Goal: Navigation & Orientation: Find specific page/section

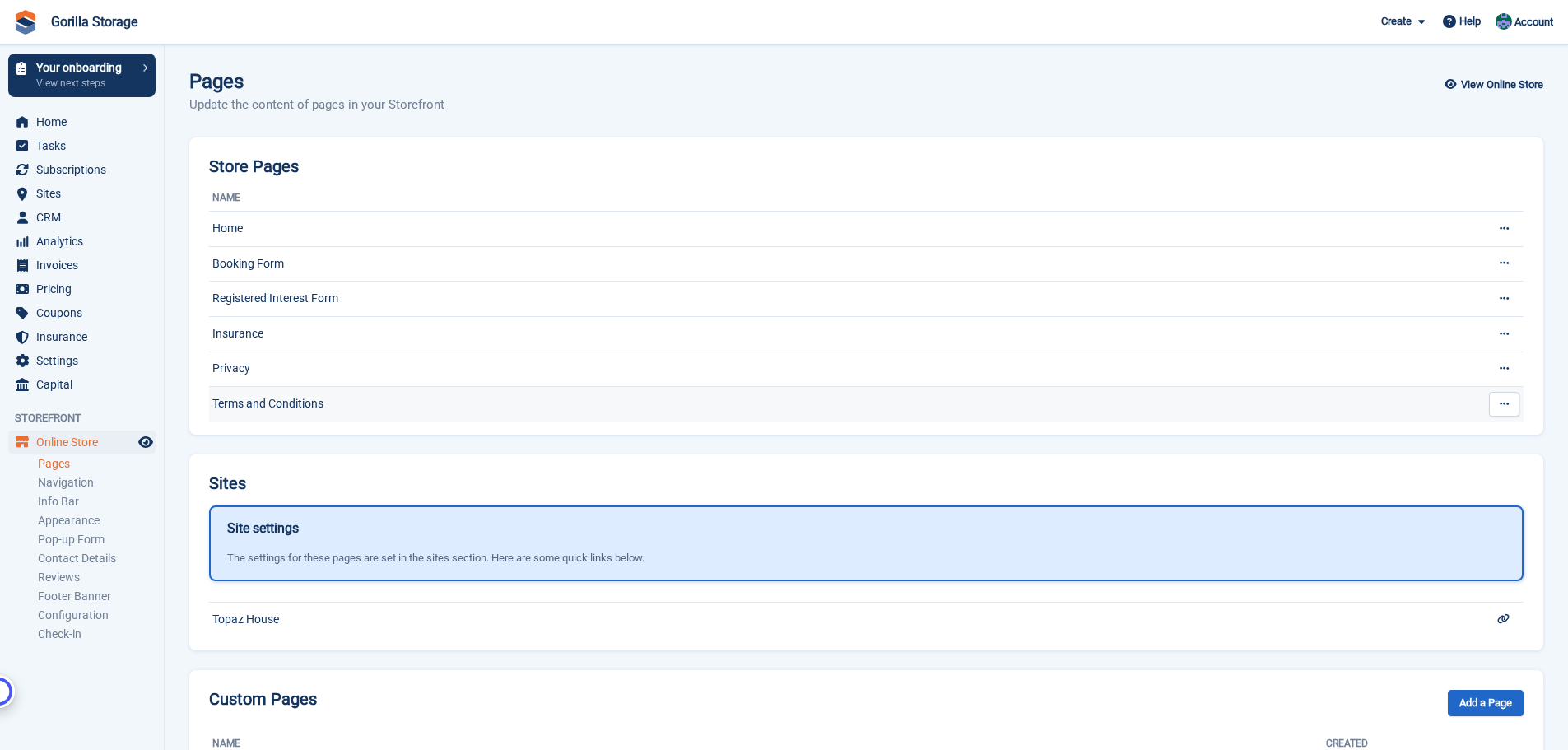
click at [275, 396] on td "Terms and Conditions" at bounding box center [834, 404] width 1249 height 35
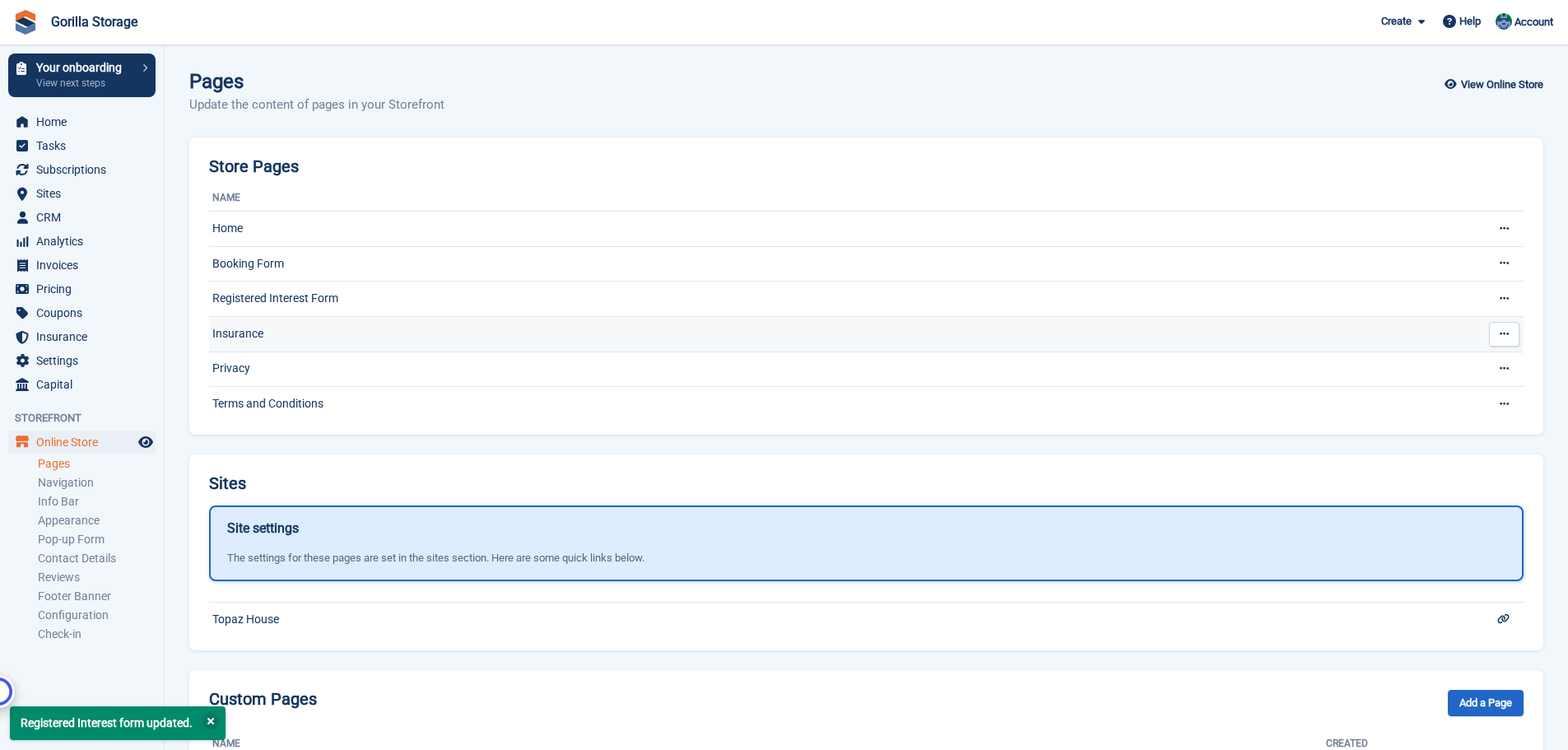
click at [271, 338] on td "Insurance" at bounding box center [834, 334] width 1249 height 36
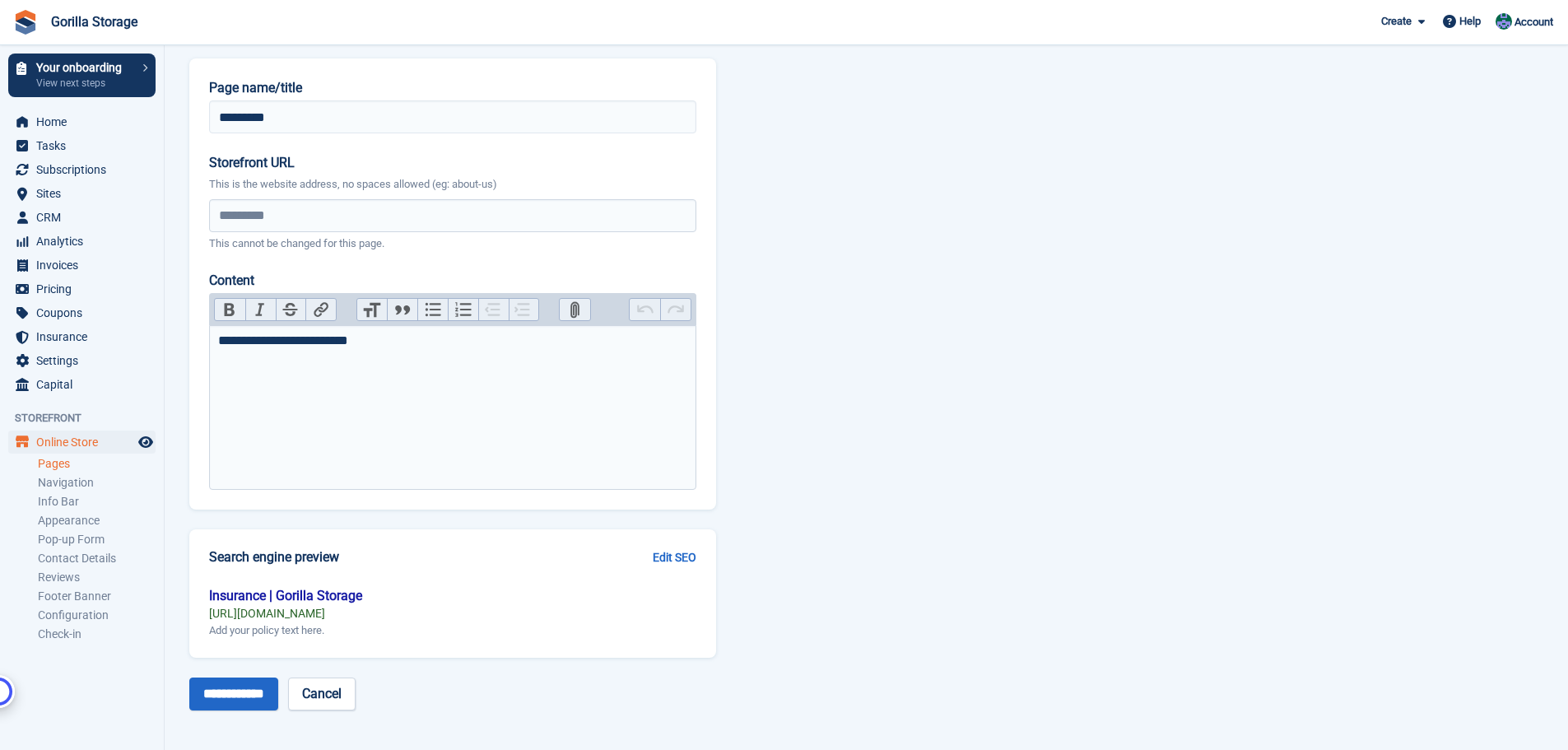
scroll to position [63, 0]
